Goal: Task Accomplishment & Management: Manage account settings

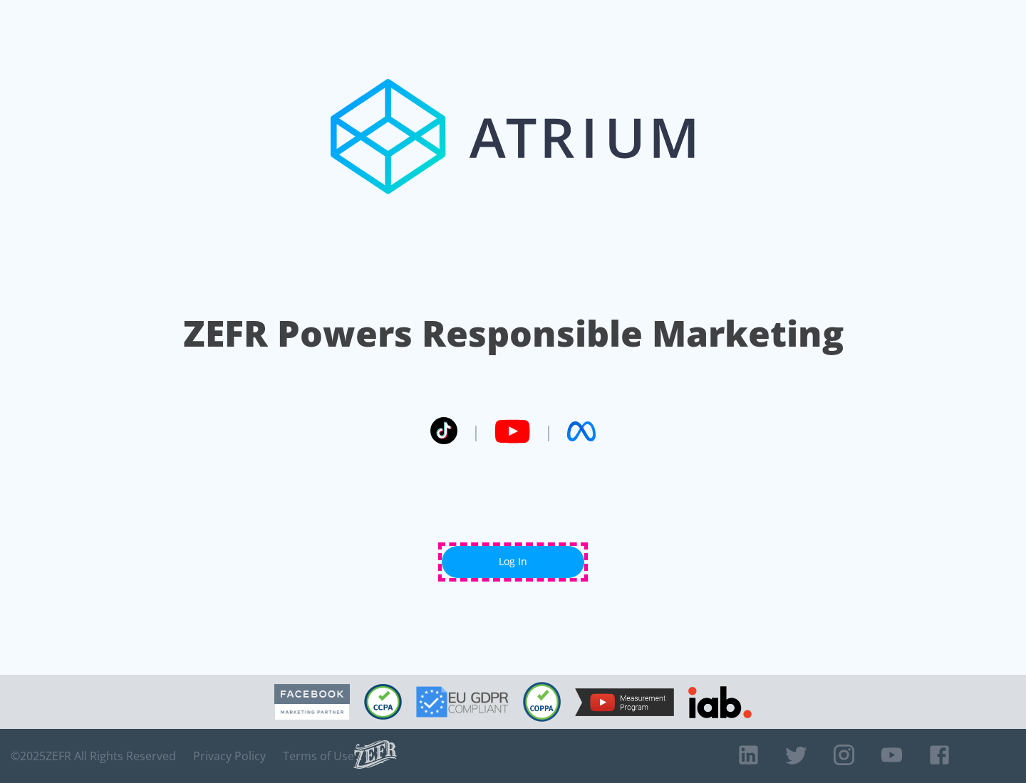
click at [513, 562] on link "Log In" at bounding box center [513, 562] width 142 height 32
